Goal: Task Accomplishment & Management: Manage account settings

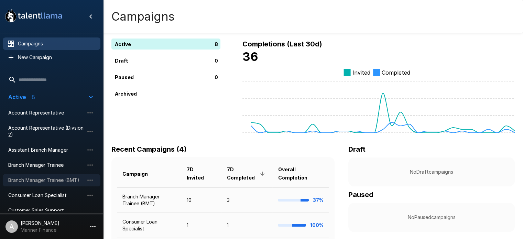
click at [54, 180] on span "Branch Manager Trainee (BMT)" at bounding box center [46, 180] width 76 height 7
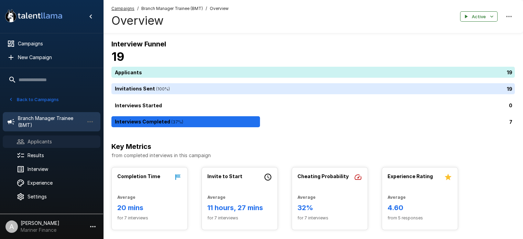
click at [32, 140] on span "Applicants" at bounding box center [61, 141] width 67 height 7
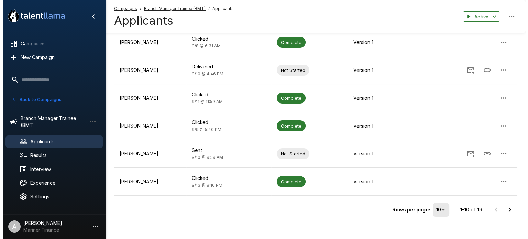
scroll to position [197, 0]
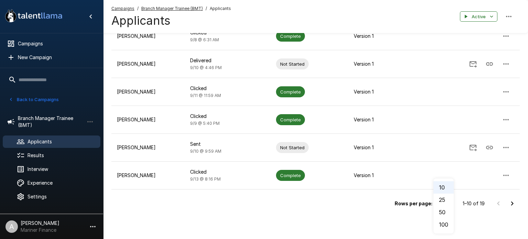
click at [443, 211] on li "50" at bounding box center [444, 212] width 20 height 12
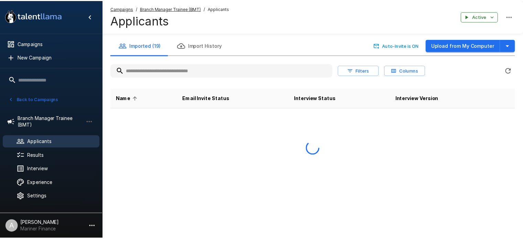
scroll to position [0, 0]
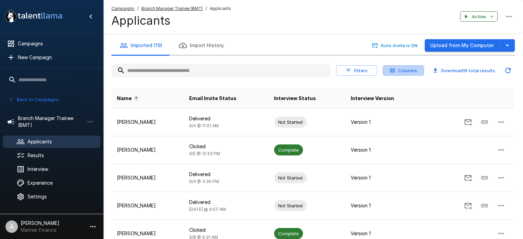
click at [408, 75] on button "Columns" at bounding box center [403, 70] width 41 height 11
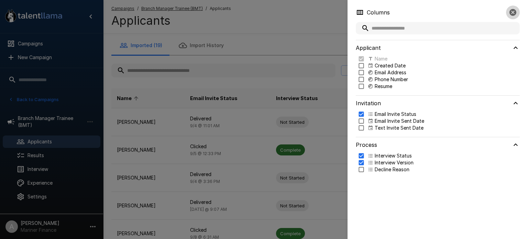
click at [514, 12] on icon "button" at bounding box center [512, 12] width 7 height 7
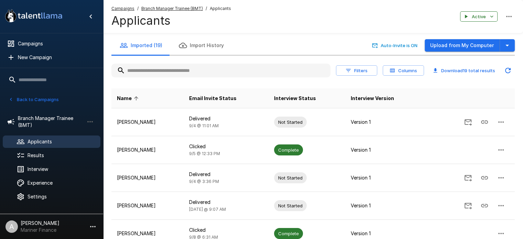
click at [356, 69] on button "Filters" at bounding box center [356, 70] width 41 height 11
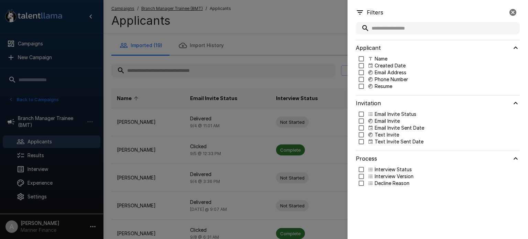
click at [511, 12] on icon "button" at bounding box center [512, 12] width 7 height 7
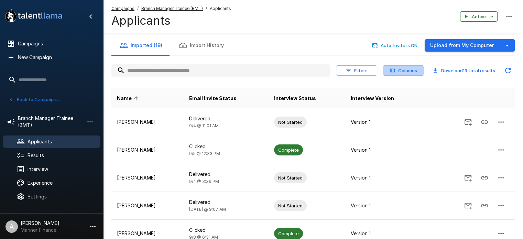
click at [404, 72] on button "Columns" at bounding box center [403, 70] width 41 height 11
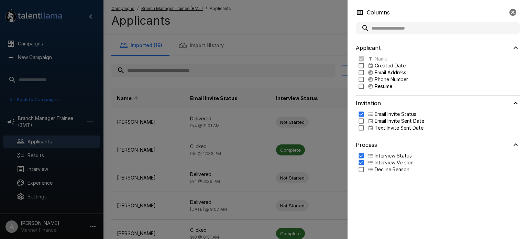
click at [416, 25] on input "text" at bounding box center [438, 28] width 164 height 12
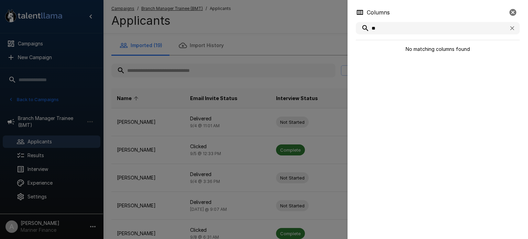
type input "*"
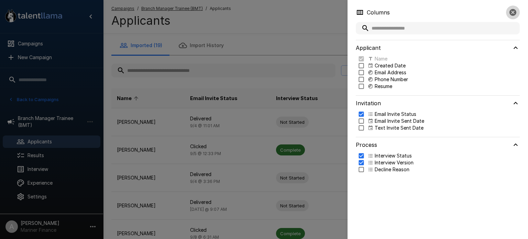
click at [513, 13] on icon "button" at bounding box center [513, 12] width 8 height 8
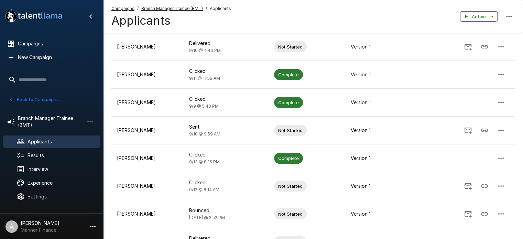
scroll to position [233, 0]
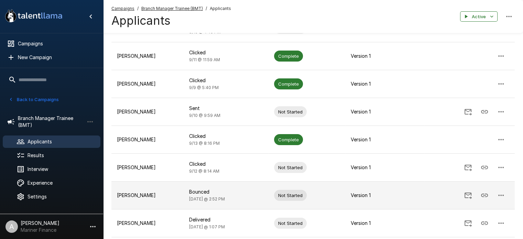
click at [207, 200] on span "[DATE] @ 2:52 PM" at bounding box center [207, 198] width 36 height 5
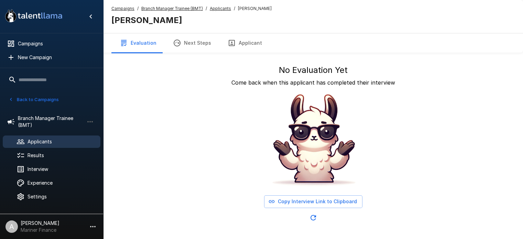
click at [219, 8] on u "Applicants" at bounding box center [220, 8] width 21 height 5
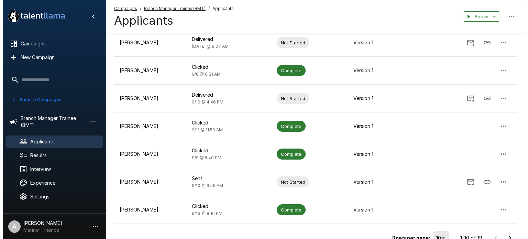
scroll to position [188, 0]
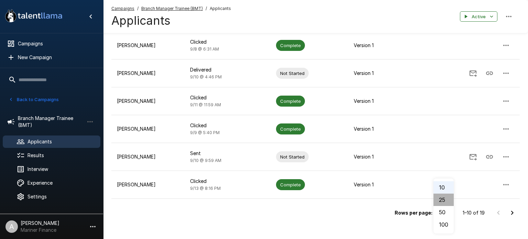
click at [444, 199] on li "25" at bounding box center [444, 200] width 20 height 12
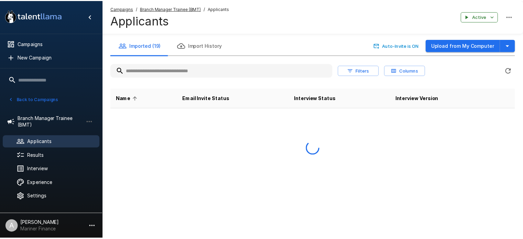
scroll to position [0, 0]
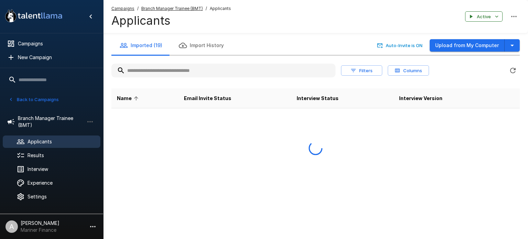
click at [444, 199] on div "Imported (19) Import History Auto-Invite is ON Upload from My Computer Filters …" at bounding box center [315, 108] width 425 height 216
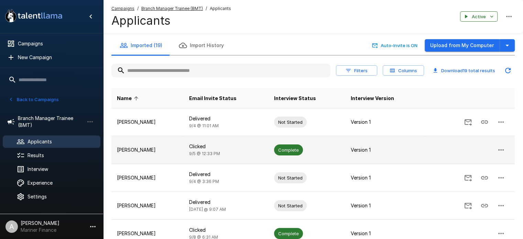
click at [434, 163] on td at bounding box center [469, 150] width 91 height 28
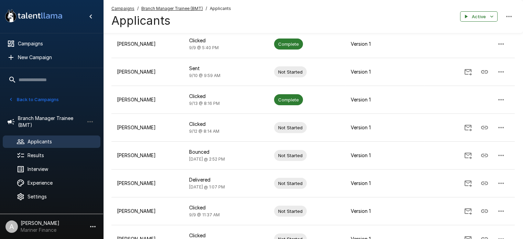
scroll to position [275, 0]
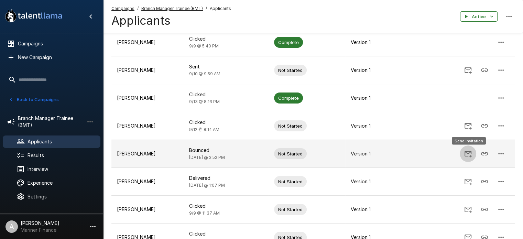
click at [467, 153] on icon "Send Invitation" at bounding box center [468, 154] width 8 height 8
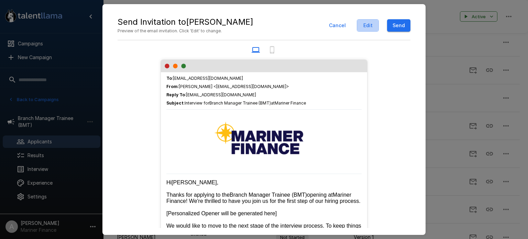
click at [369, 23] on button "Edit" at bounding box center [368, 25] width 22 height 13
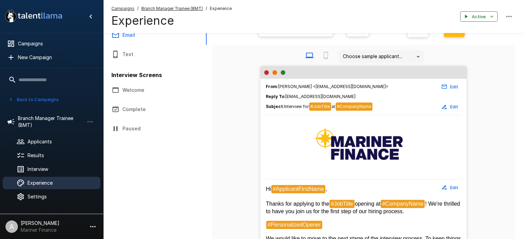
scroll to position [55, 0]
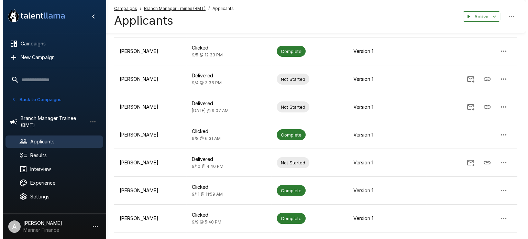
scroll to position [197, 0]
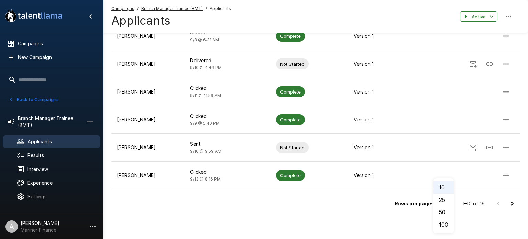
click at [441, 208] on li "50" at bounding box center [444, 212] width 20 height 12
type input "**"
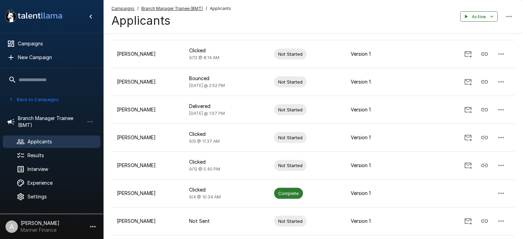
scroll to position [344, 0]
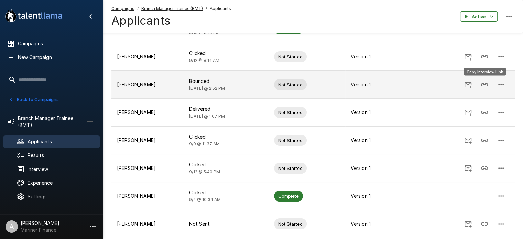
click at [486, 81] on icon "Copy Interview Link" at bounding box center [484, 84] width 8 height 8
